Goal: Book appointment/travel/reservation

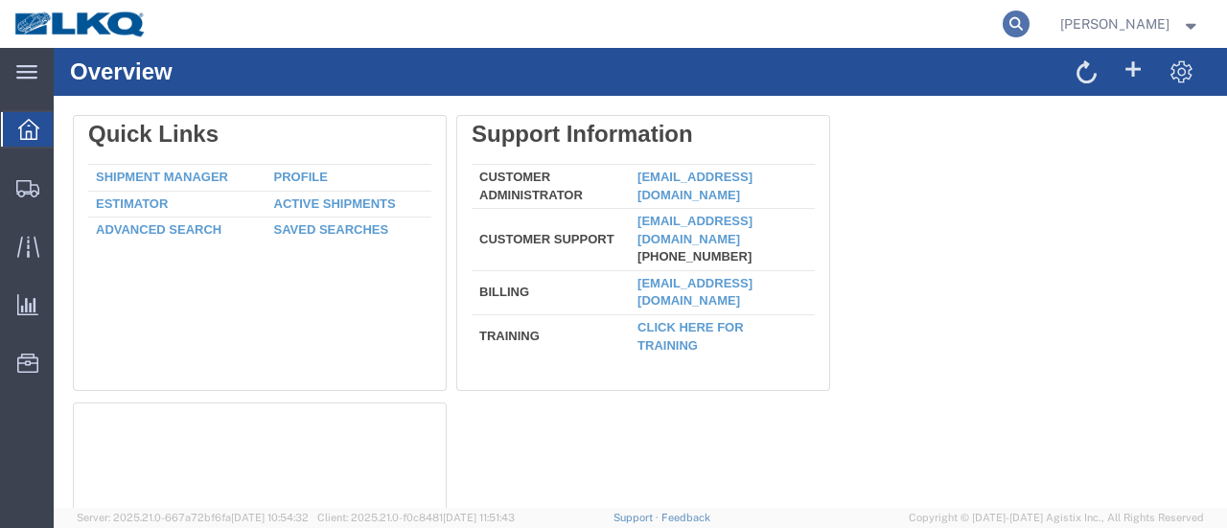
click at [1030, 22] on icon at bounding box center [1016, 24] width 27 height 27
paste input "57108825"
type input "57108825"
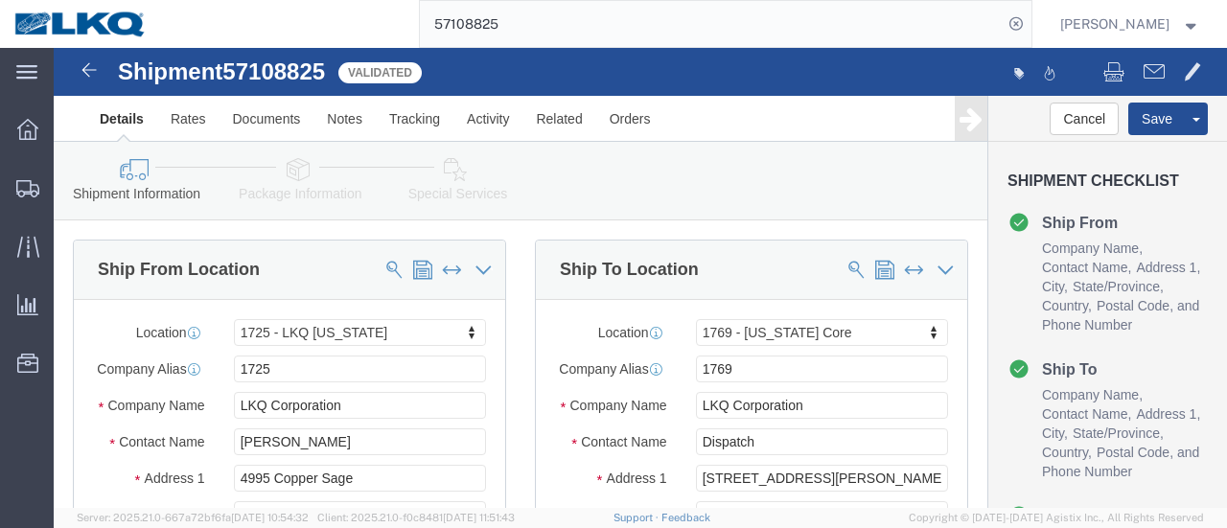
select select "27602"
select select "28716"
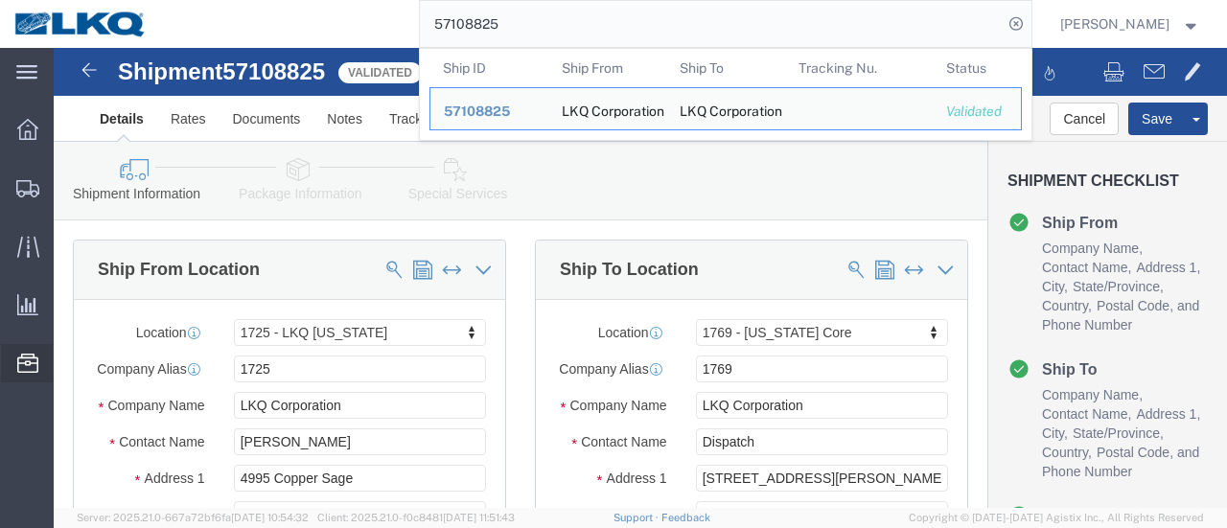
click at [0, 0] on span "Location Appointment" at bounding box center [0, 0] width 0 height 0
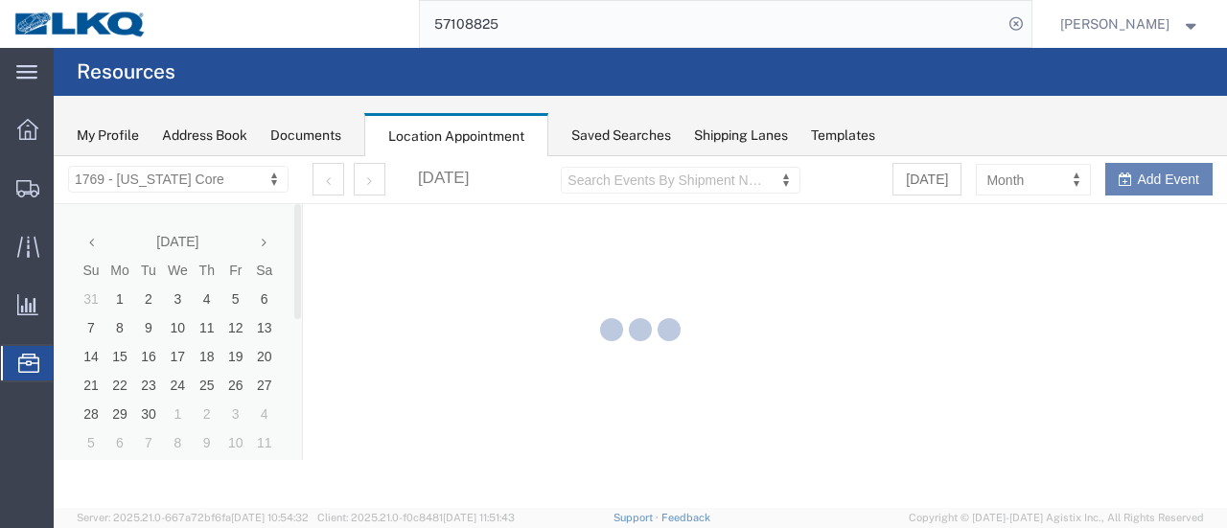
select select "28716"
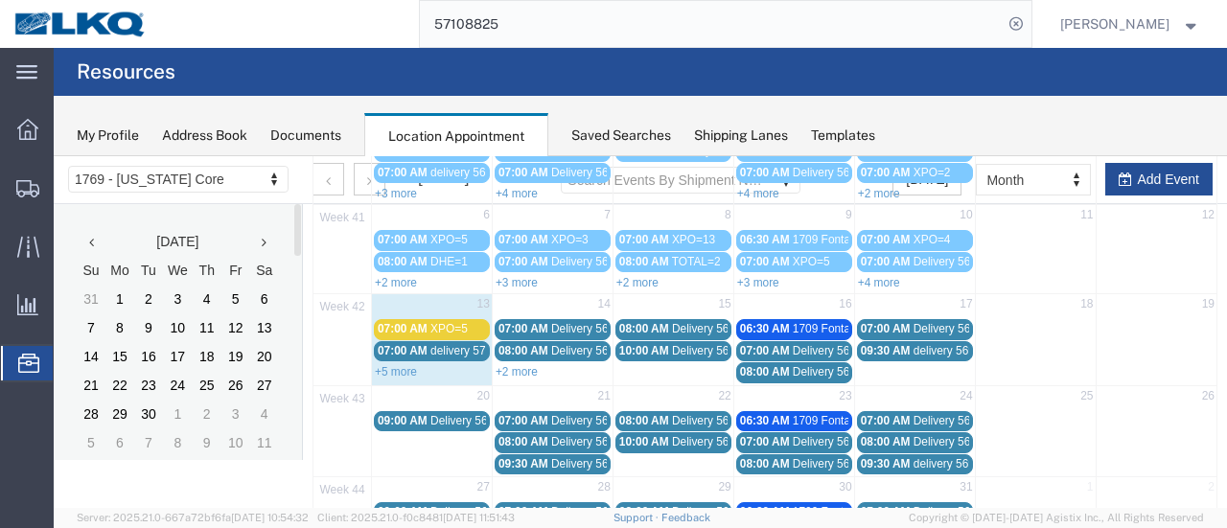
scroll to position [192, 0]
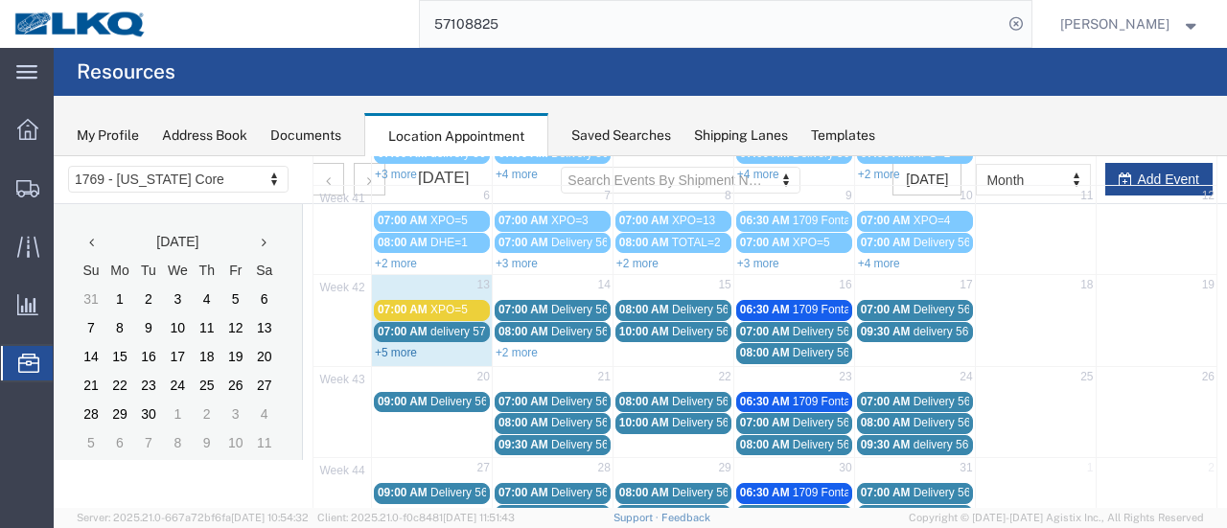
click at [401, 346] on link "+5 more" at bounding box center [396, 352] width 42 height 13
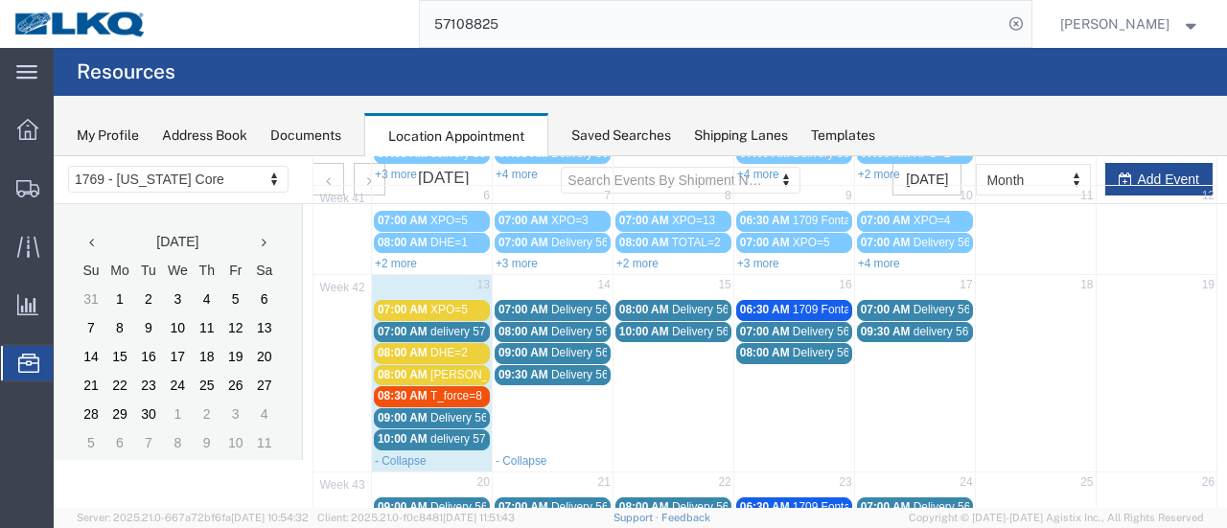
click at [414, 395] on span "08:30 AM" at bounding box center [403, 395] width 50 height 13
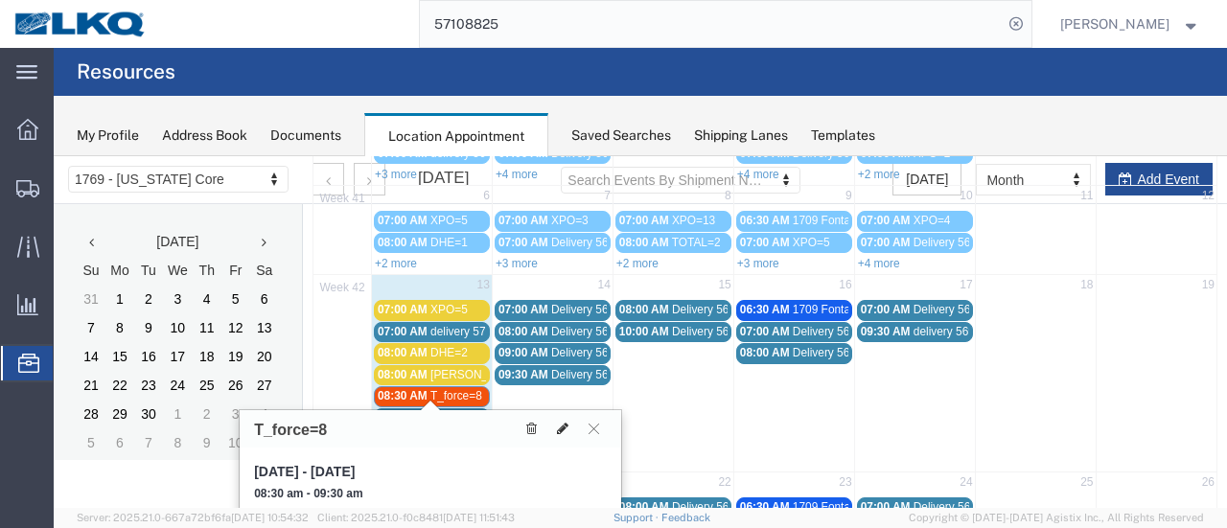
click at [559, 430] on icon at bounding box center [563, 428] width 12 height 13
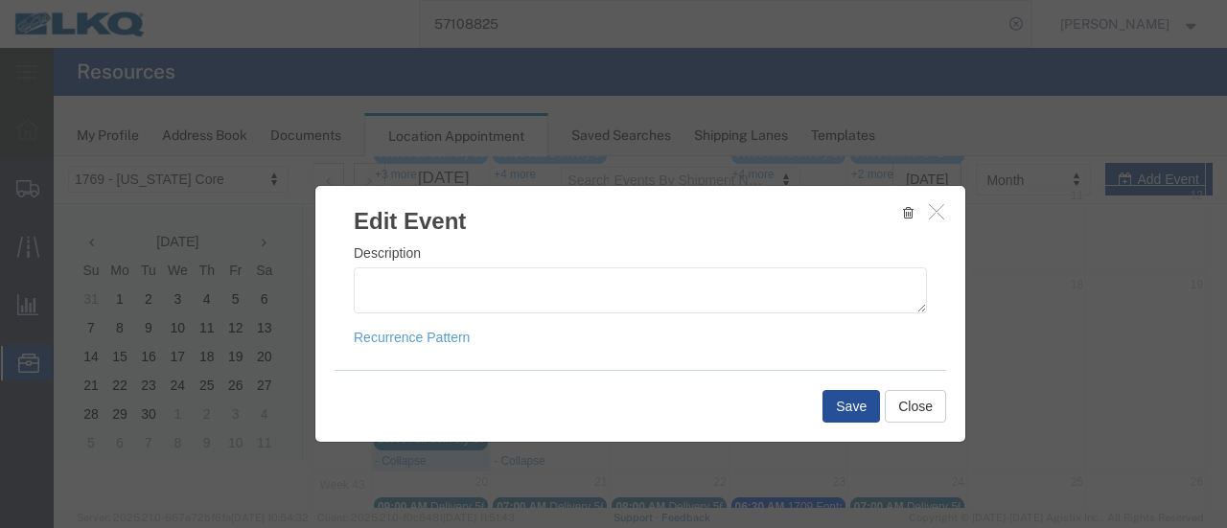
scroll to position [306, 0]
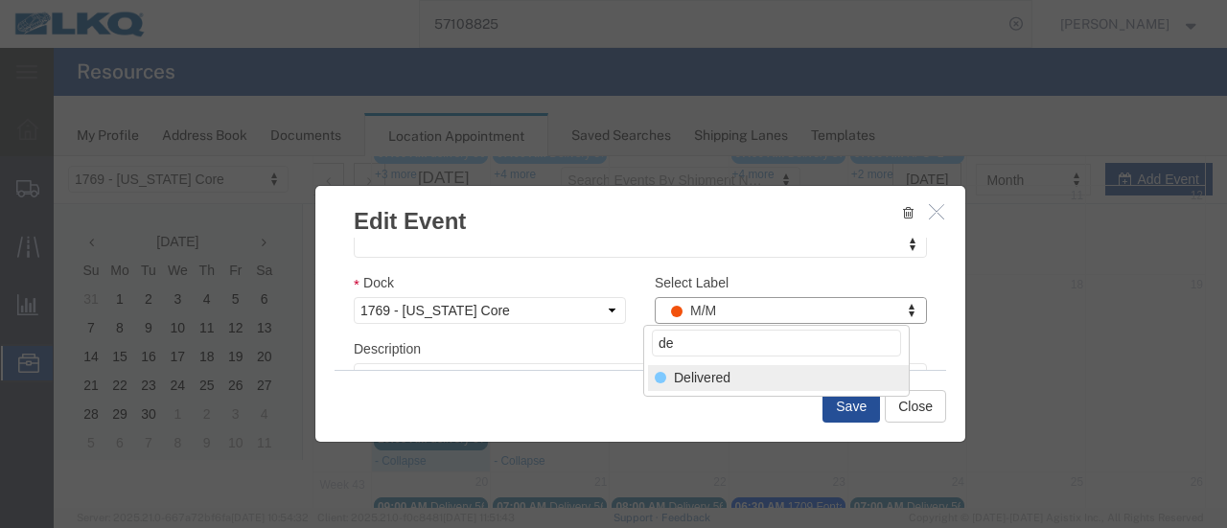
type input "de"
select select "40"
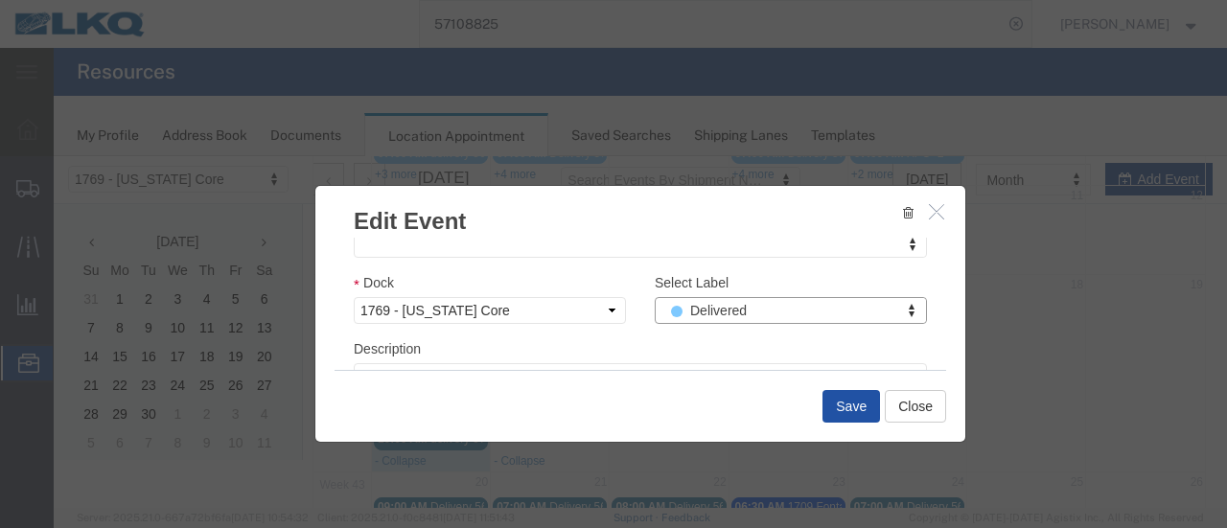
click at [846, 402] on button "Save" at bounding box center [852, 406] width 58 height 33
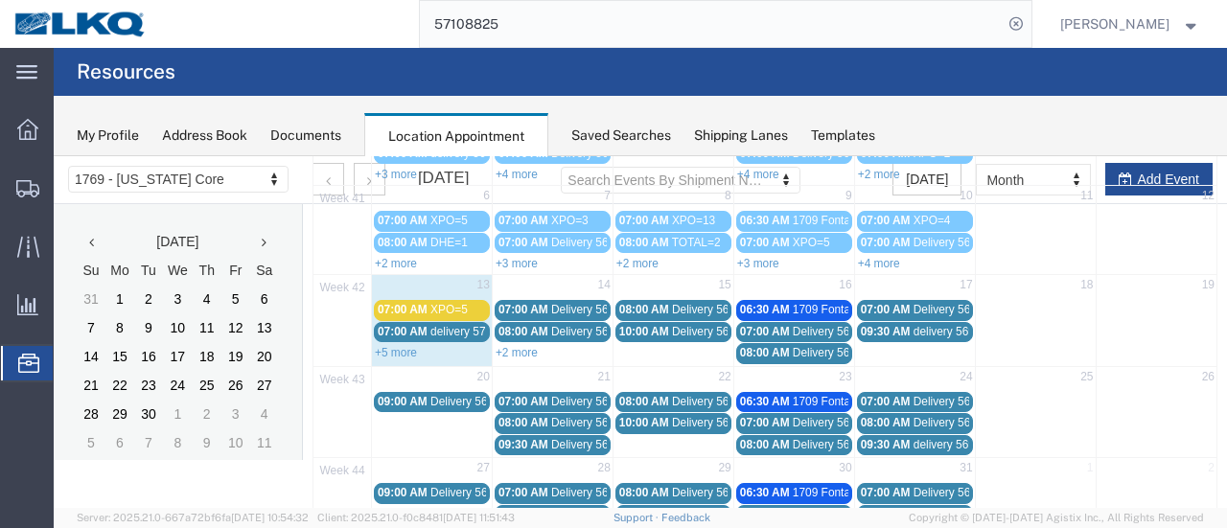
scroll to position [123, 0]
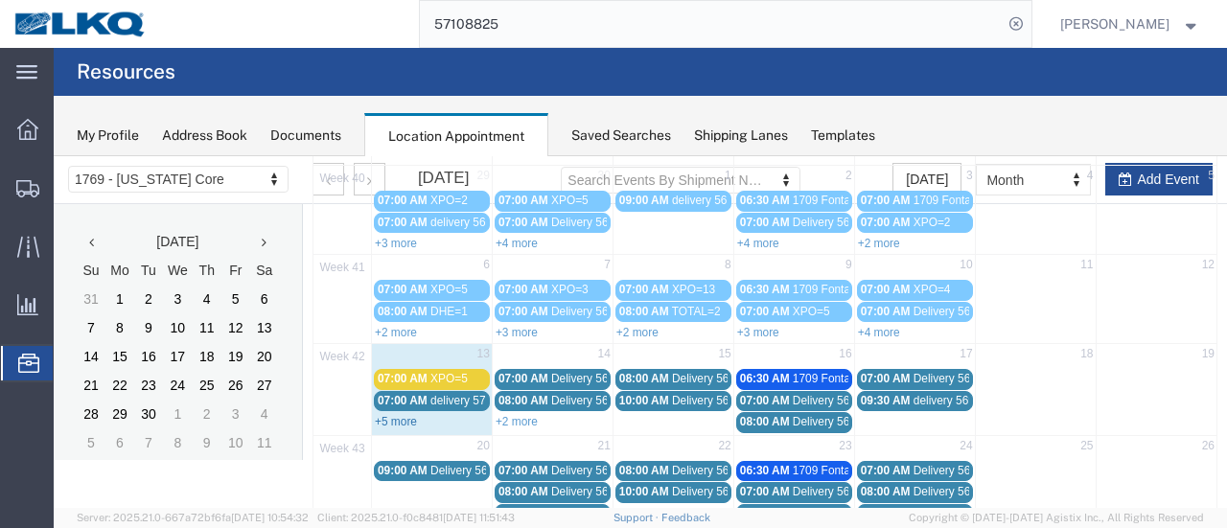
click at [392, 415] on link "+5 more" at bounding box center [396, 421] width 42 height 13
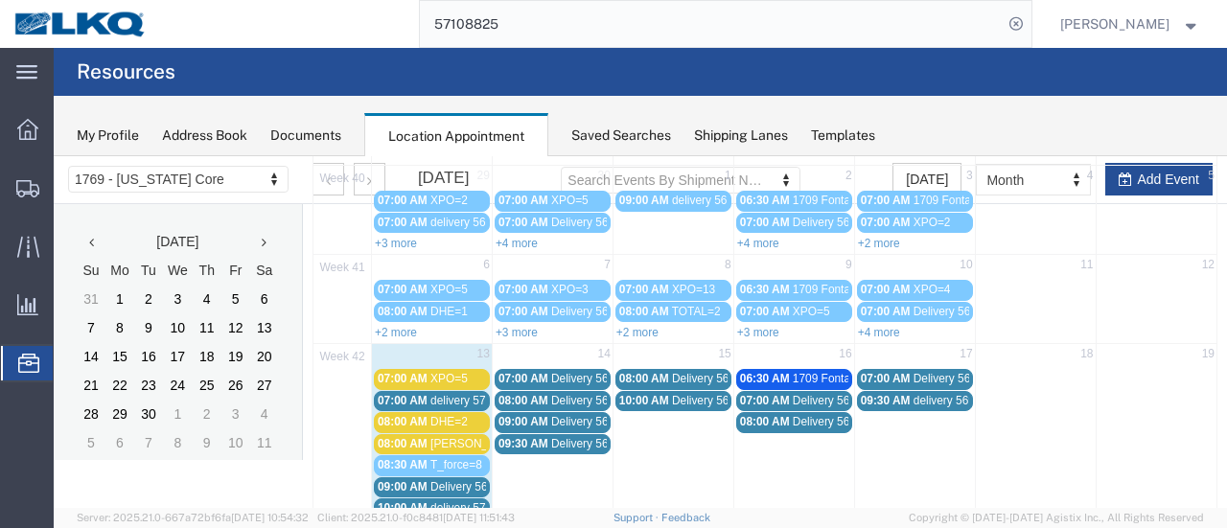
click at [398, 377] on span "07:00 AM" at bounding box center [403, 378] width 50 height 13
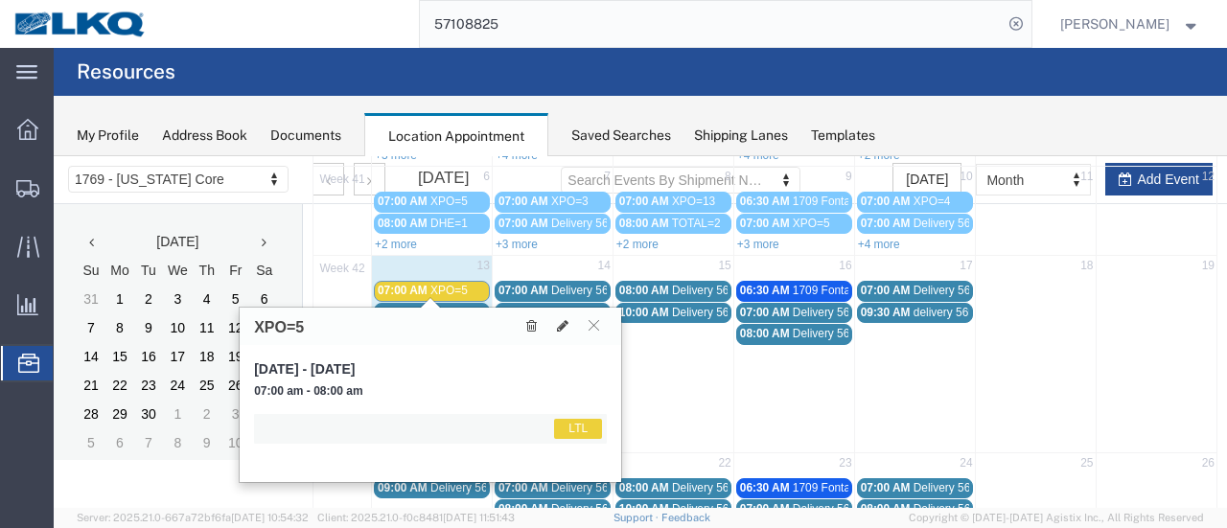
scroll to position [315, 0]
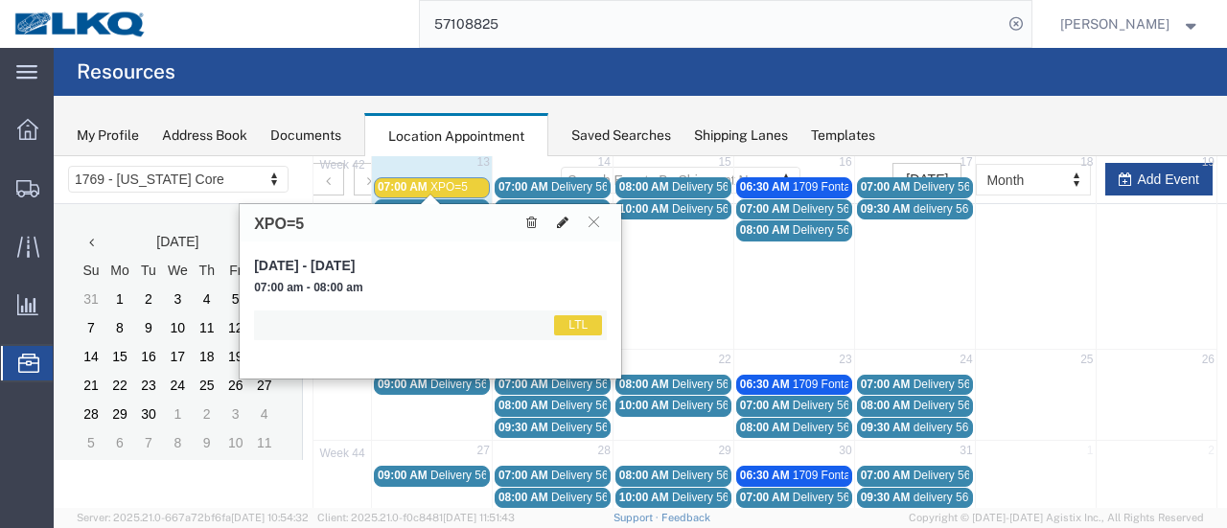
click at [563, 220] on icon at bounding box center [563, 222] width 12 height 13
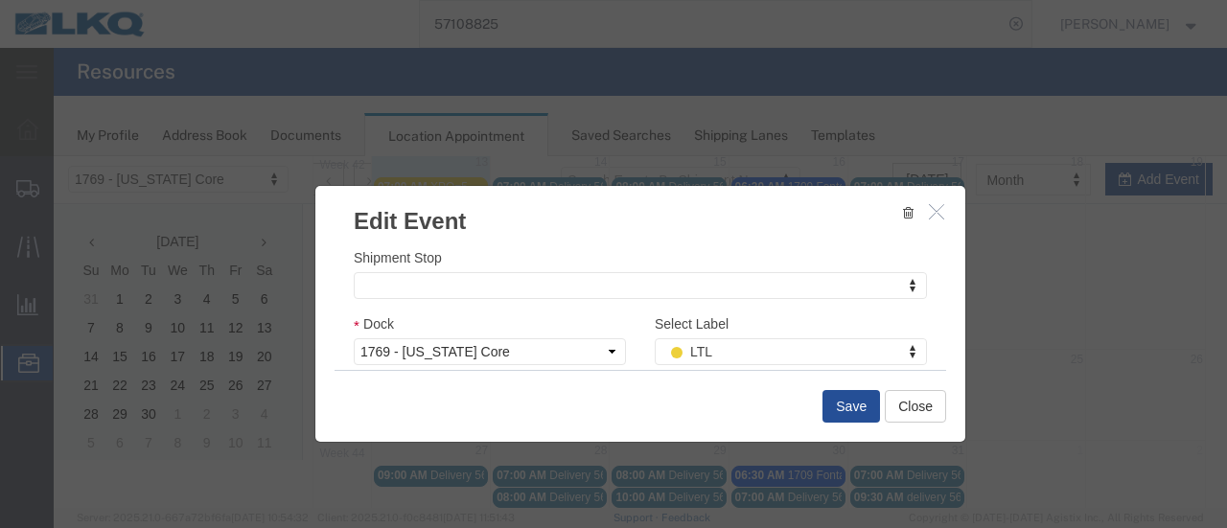
scroll to position [307, 0]
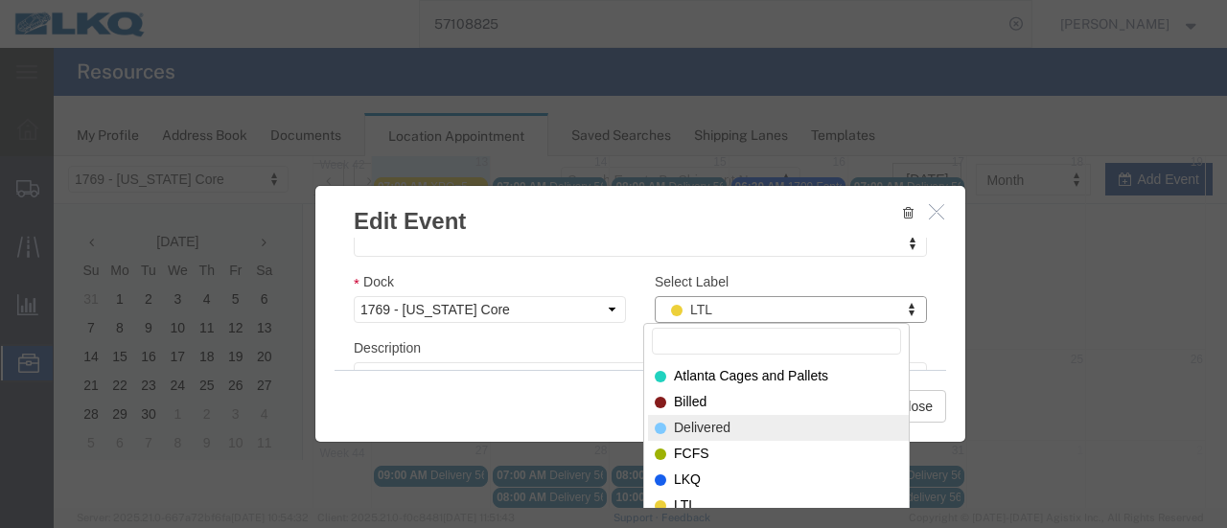
select select "40"
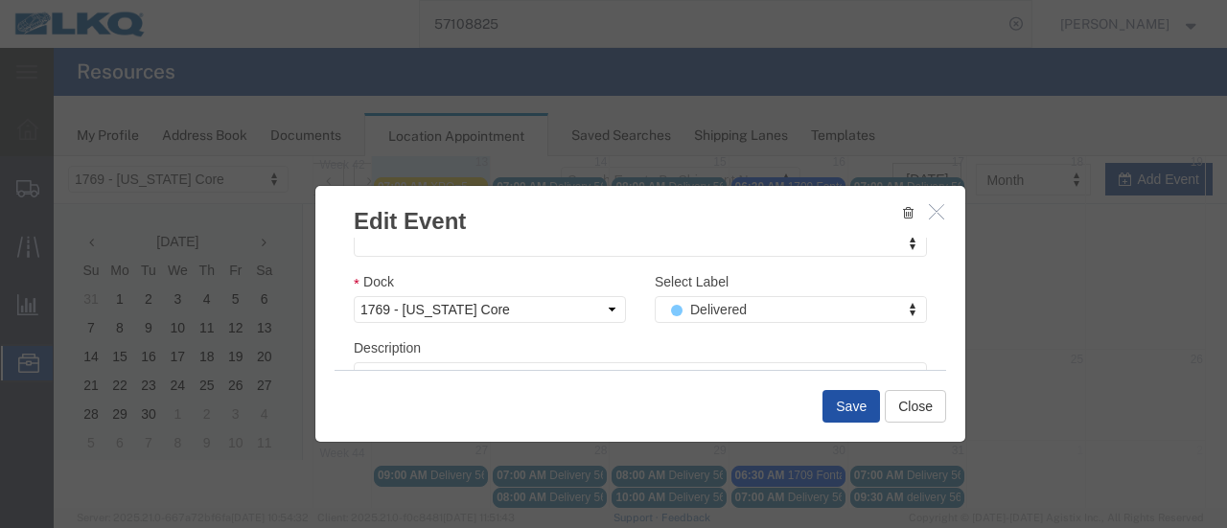
click at [833, 418] on button "Save" at bounding box center [852, 406] width 58 height 33
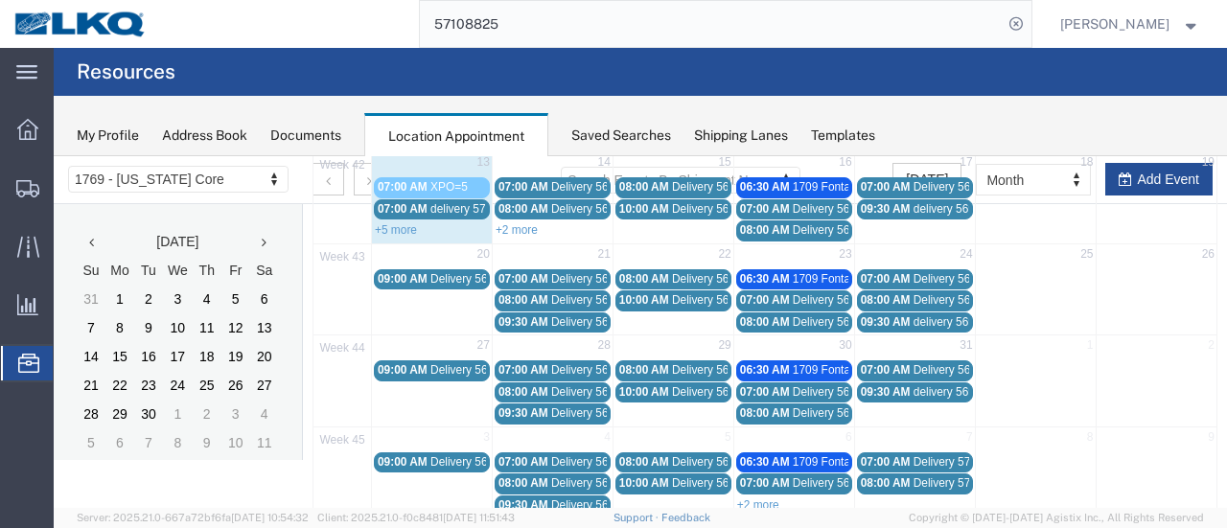
scroll to position [123, 0]
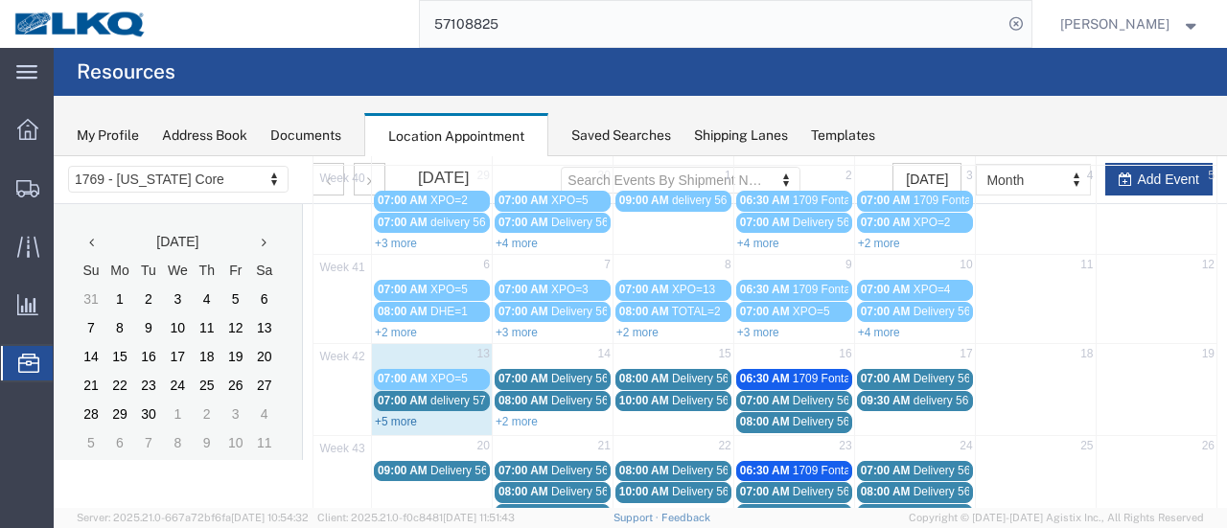
click at [385, 415] on link "+5 more" at bounding box center [396, 421] width 42 height 13
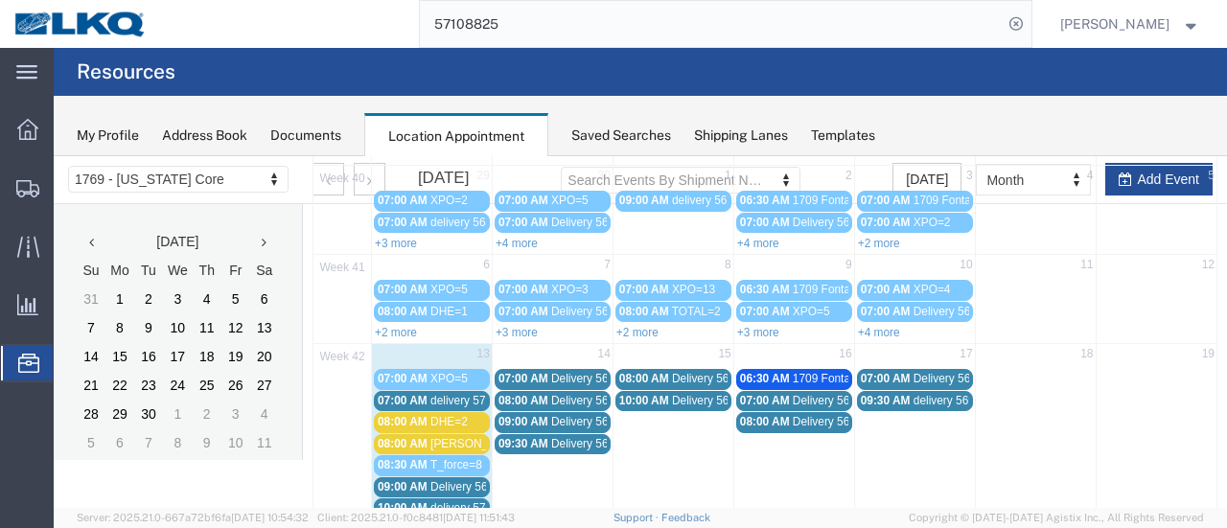
scroll to position [219, 0]
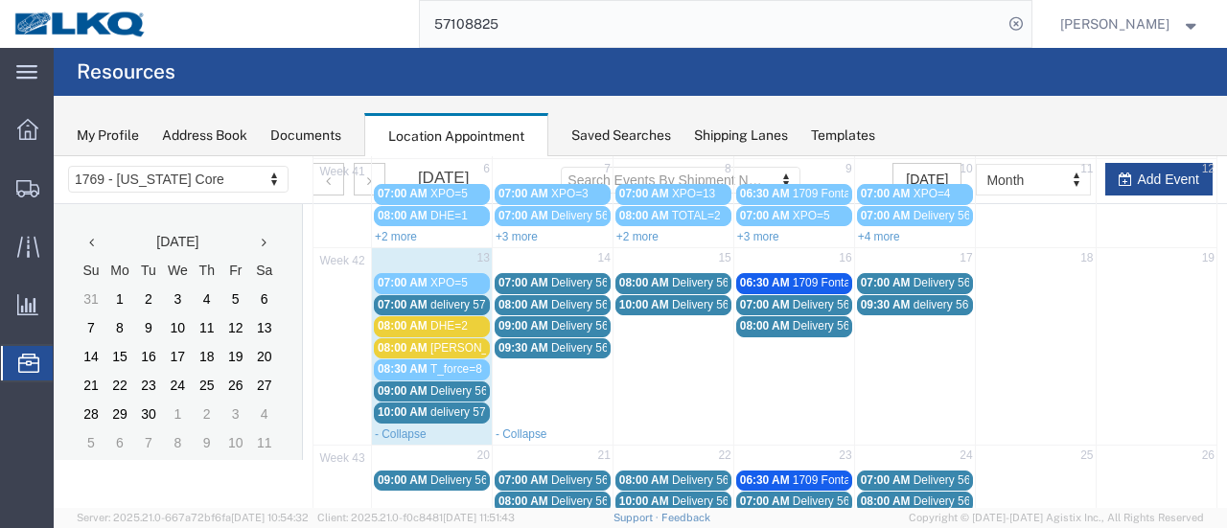
click at [460, 344] on span "ESTES=2" at bounding box center [484, 347] width 106 height 13
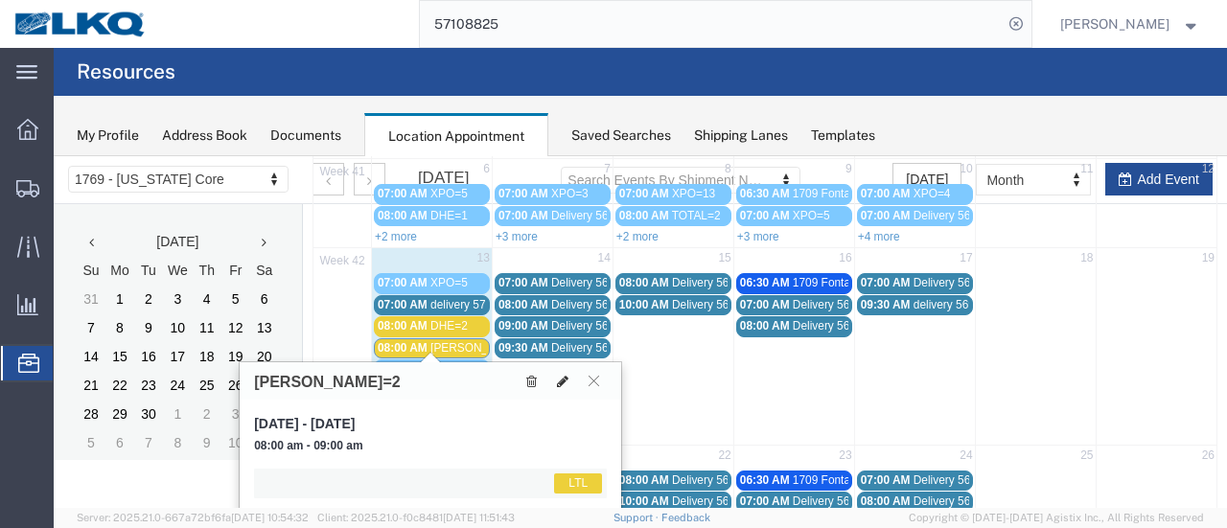
click at [564, 379] on icon at bounding box center [563, 381] width 12 height 13
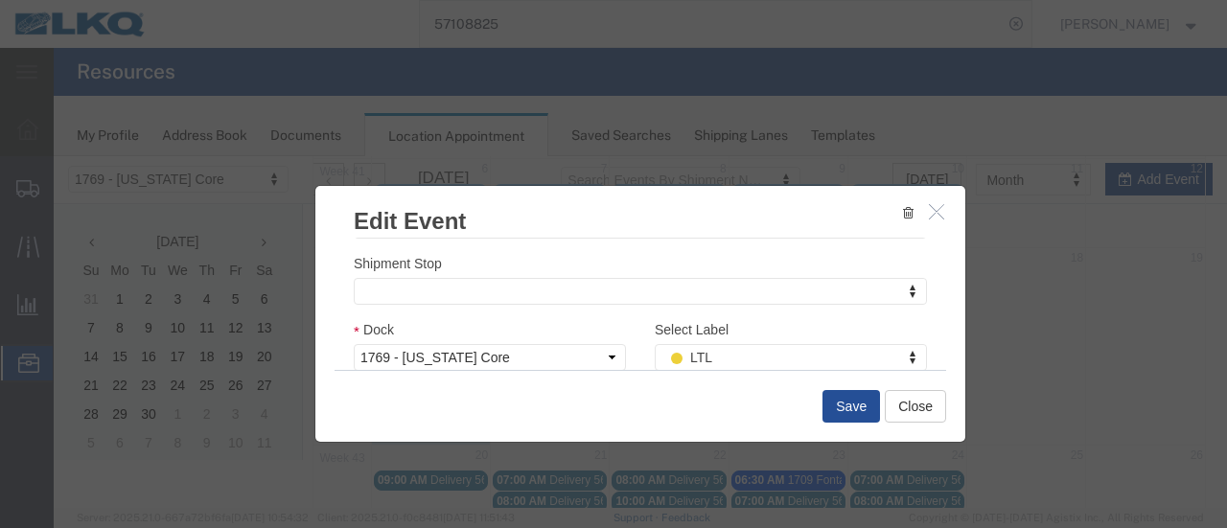
scroll to position [288, 0]
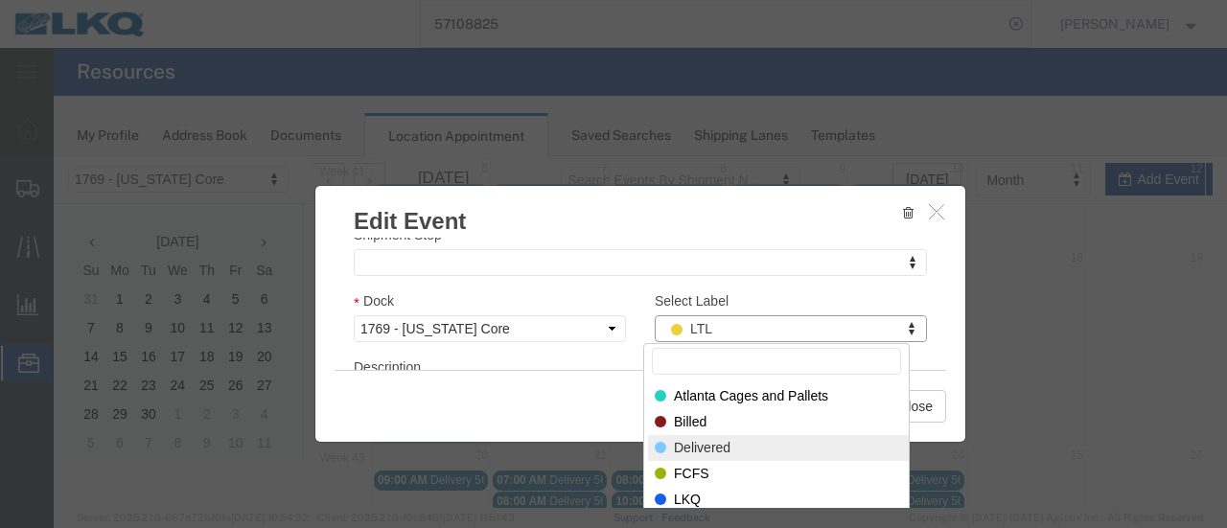
select select "40"
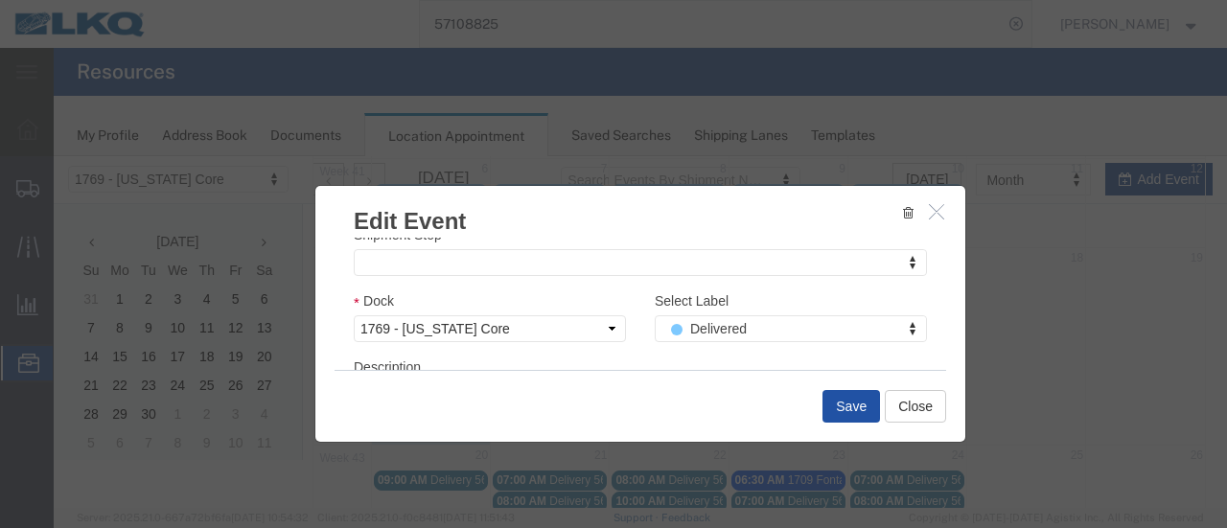
click at [831, 409] on button "Save" at bounding box center [852, 406] width 58 height 33
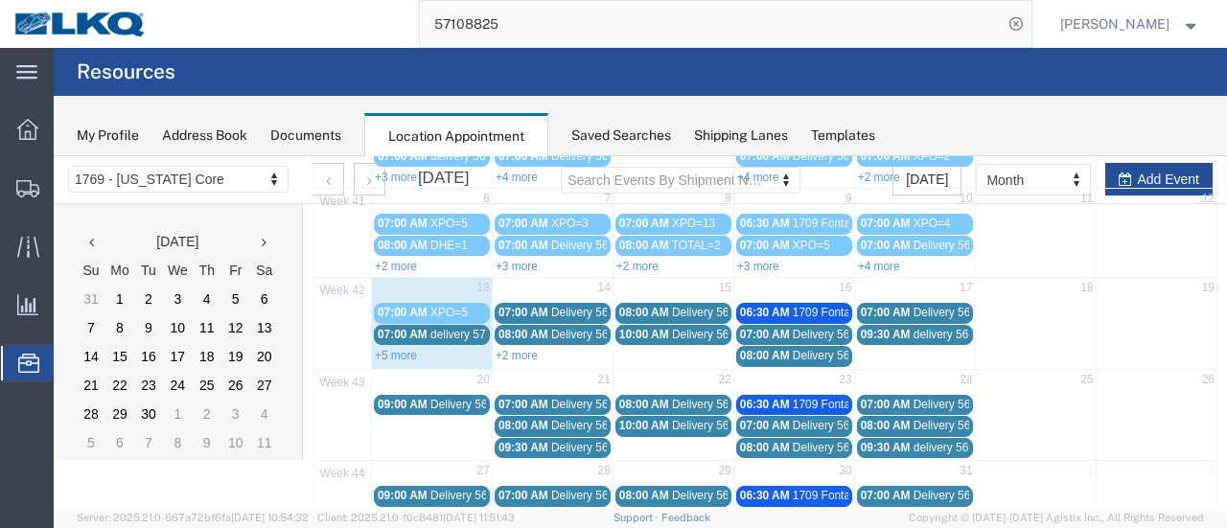
scroll to position [219, 0]
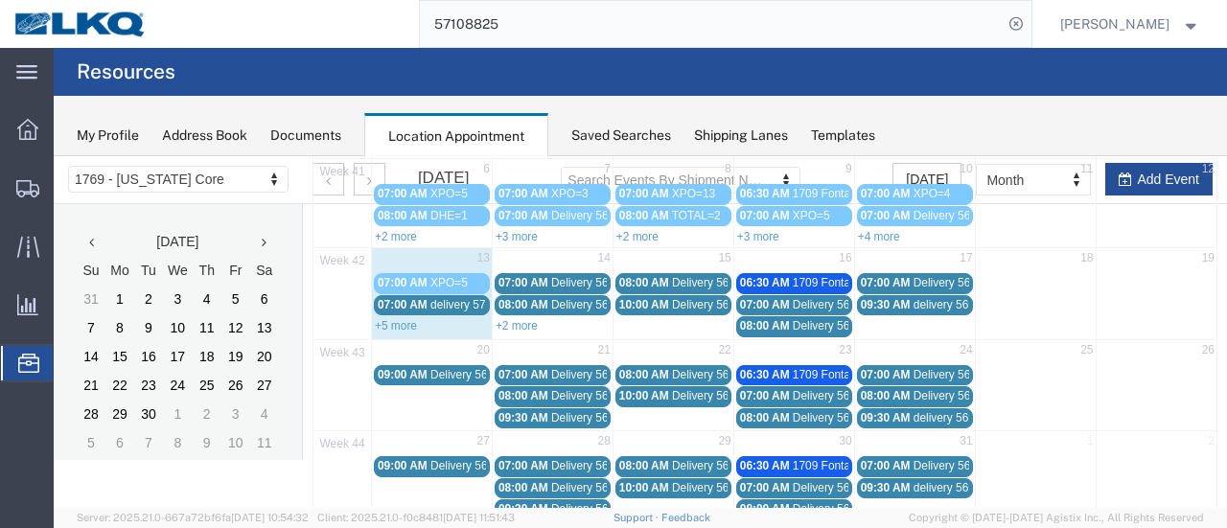
click at [401, 321] on link "+5 more" at bounding box center [396, 325] width 42 height 13
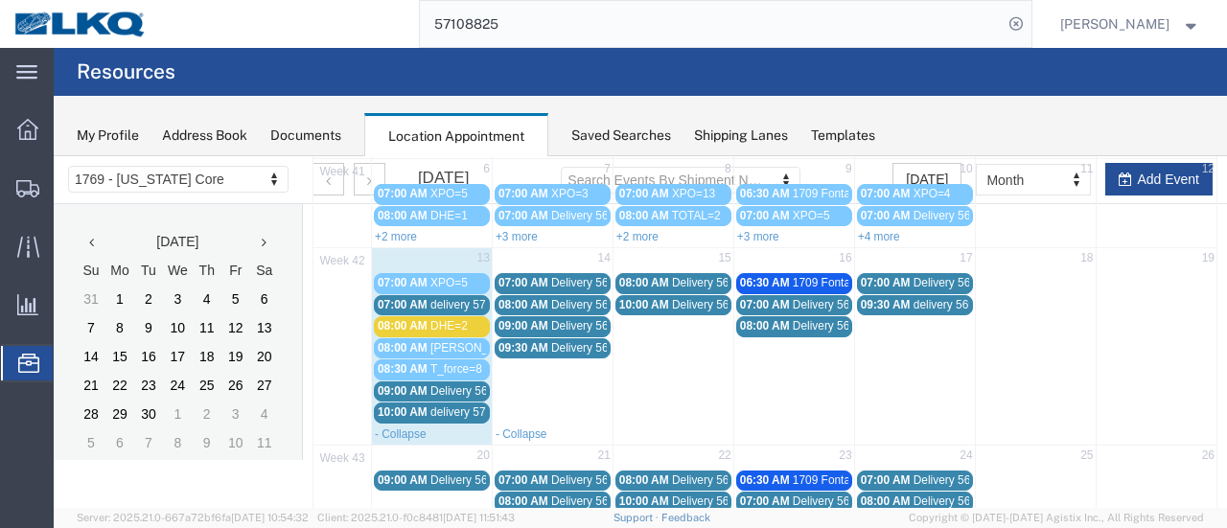
click at [396, 320] on span "08:00 AM" at bounding box center [403, 325] width 50 height 13
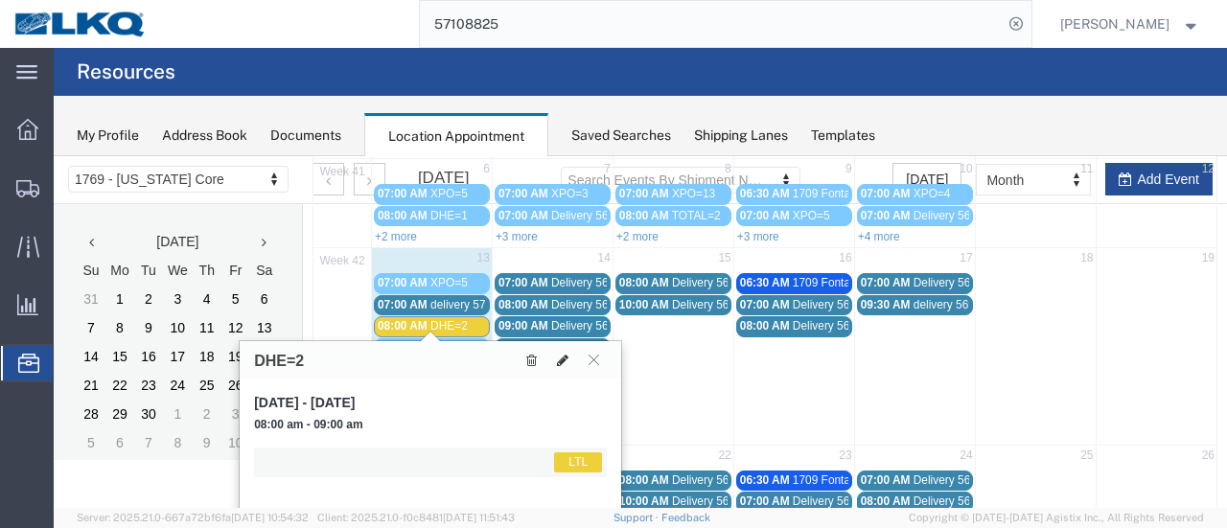
click at [562, 360] on icon at bounding box center [563, 360] width 12 height 13
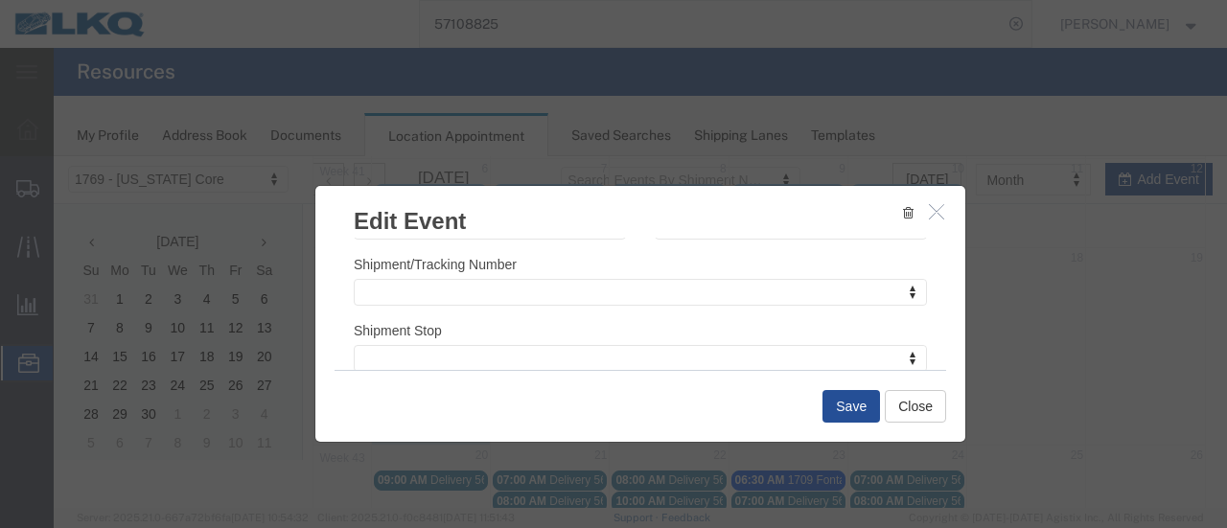
scroll to position [288, 0]
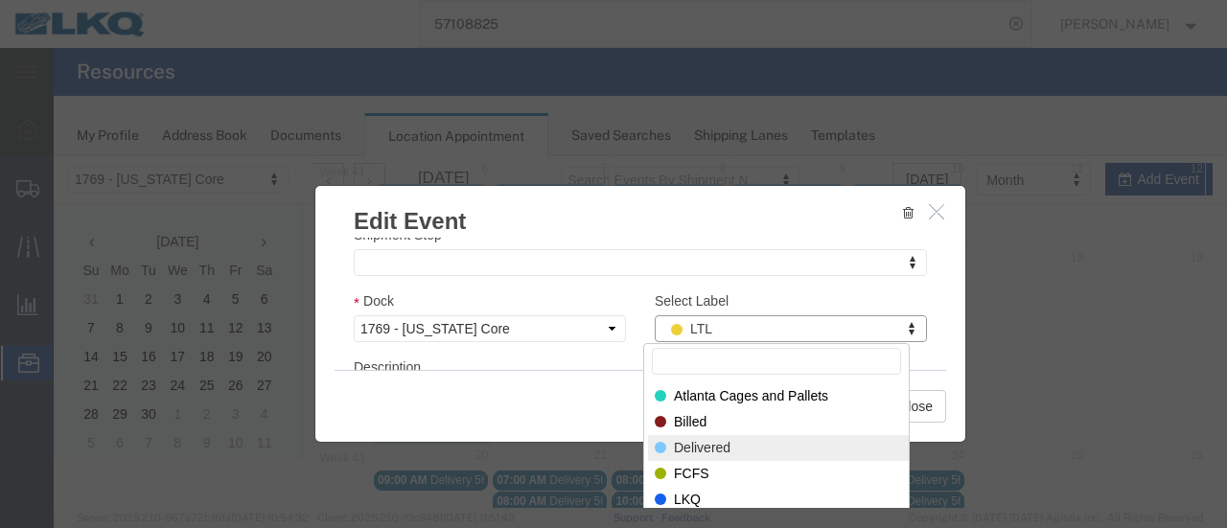
select select "40"
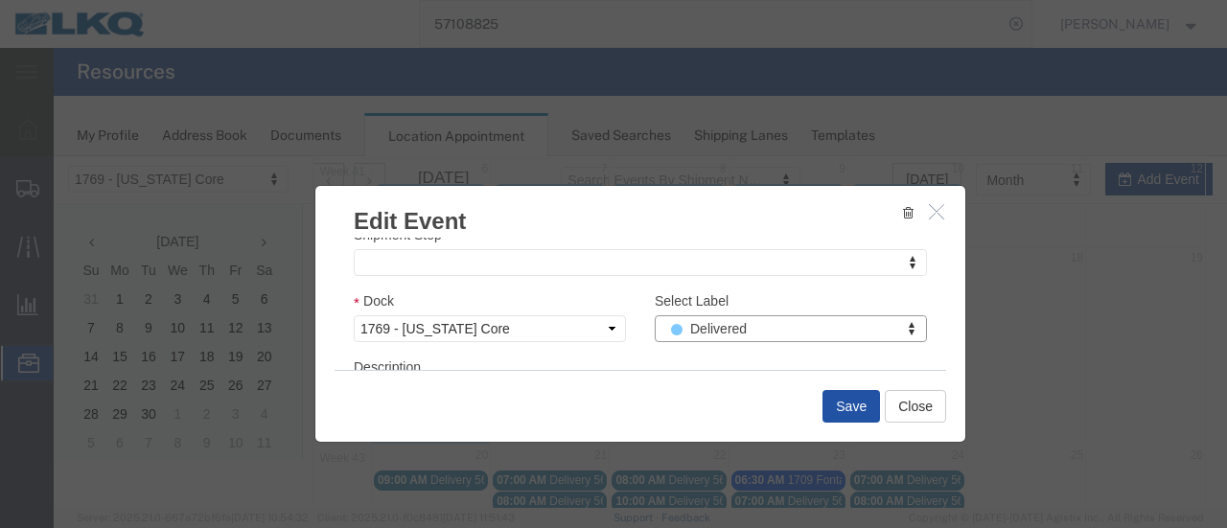
click at [846, 406] on button "Save" at bounding box center [852, 406] width 58 height 33
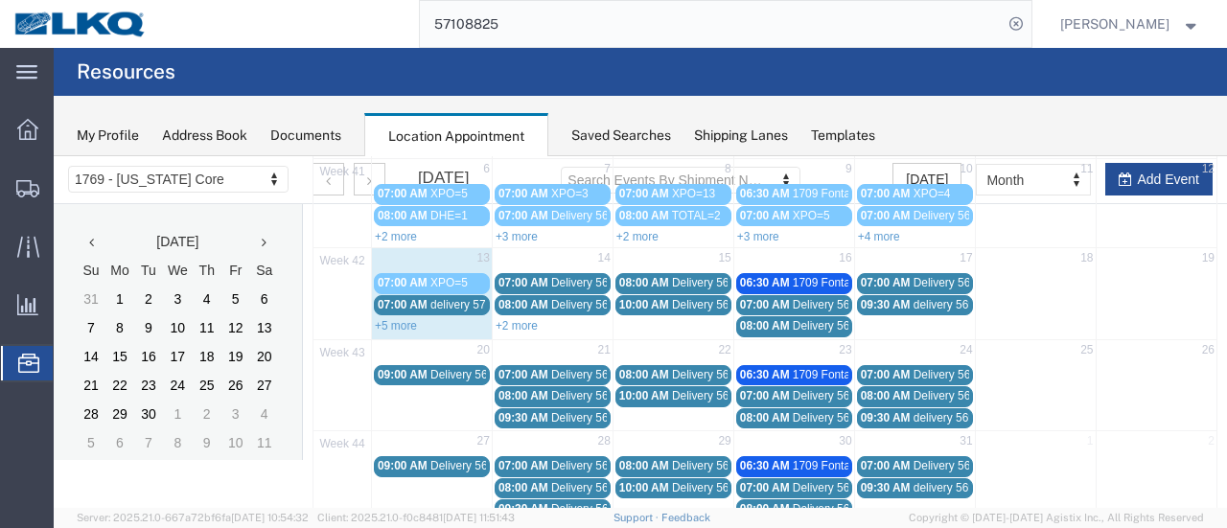
scroll to position [123, 0]
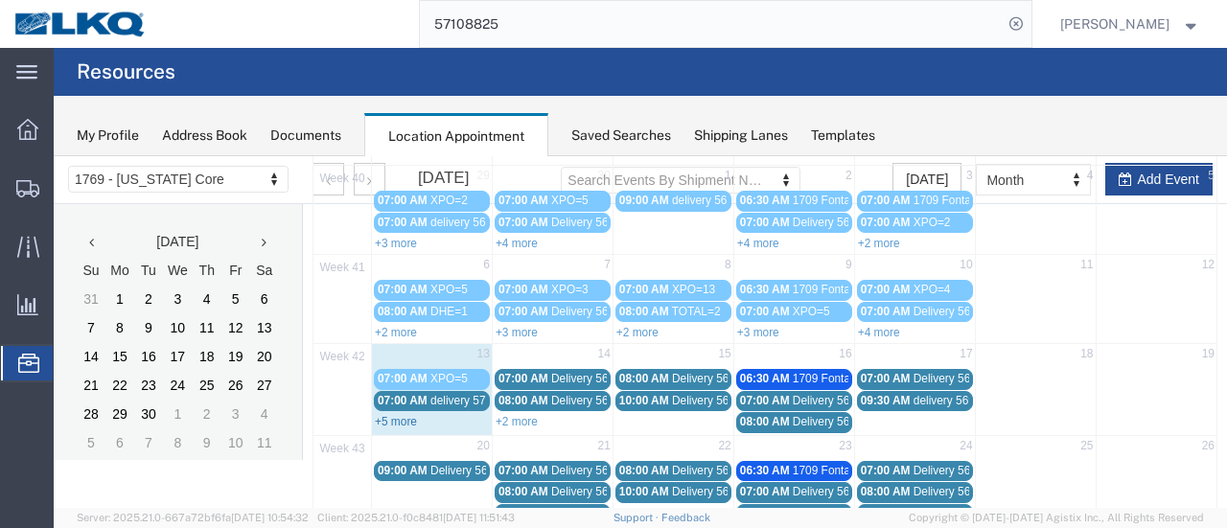
click at [403, 416] on link "+5 more" at bounding box center [396, 421] width 42 height 13
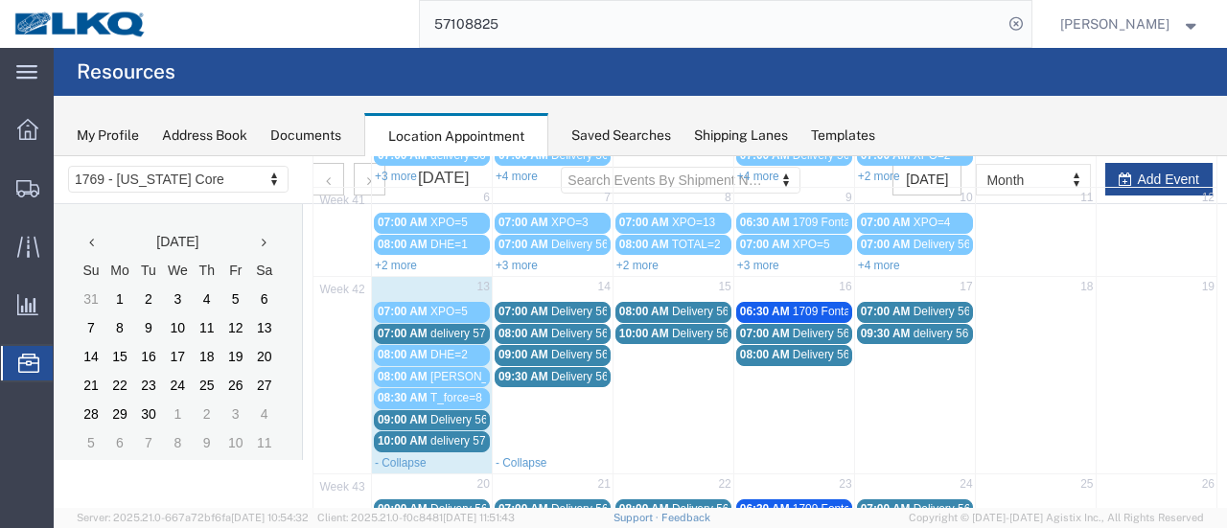
scroll to position [219, 0]
